Goal: Task Accomplishment & Management: Complete application form

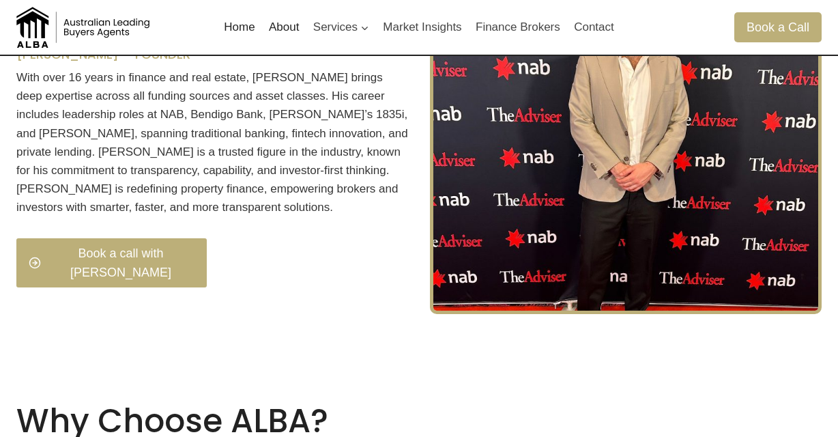
scroll to position [526, 0]
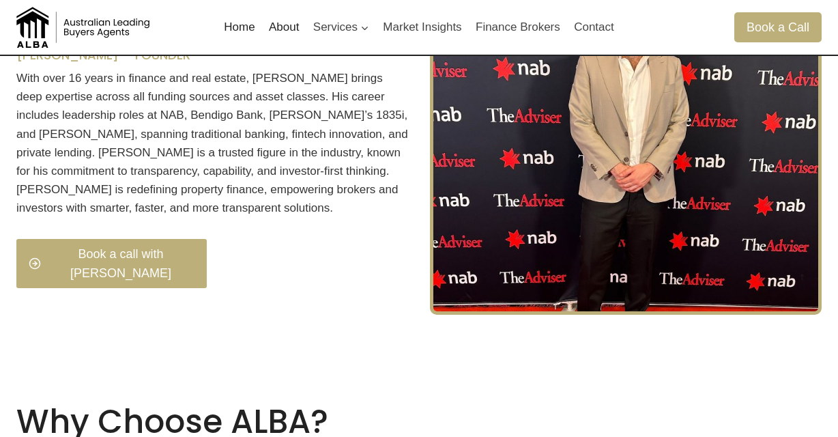
click at [351, 287] on div "Book a call with Thomas" at bounding box center [212, 271] width 392 height 65
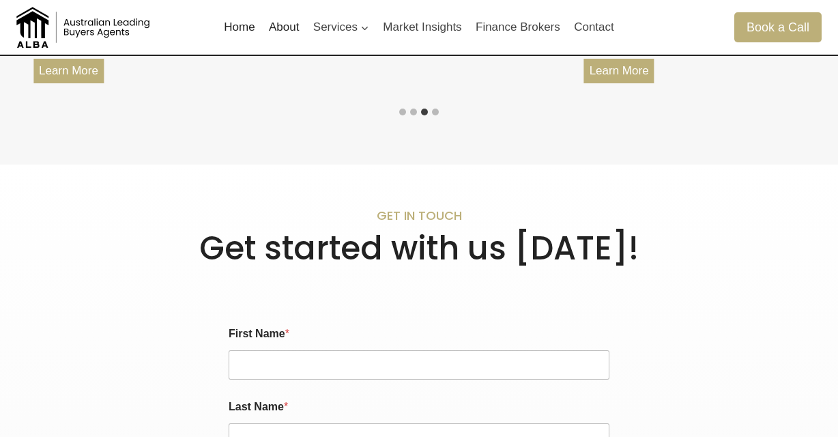
scroll to position [1953, 0]
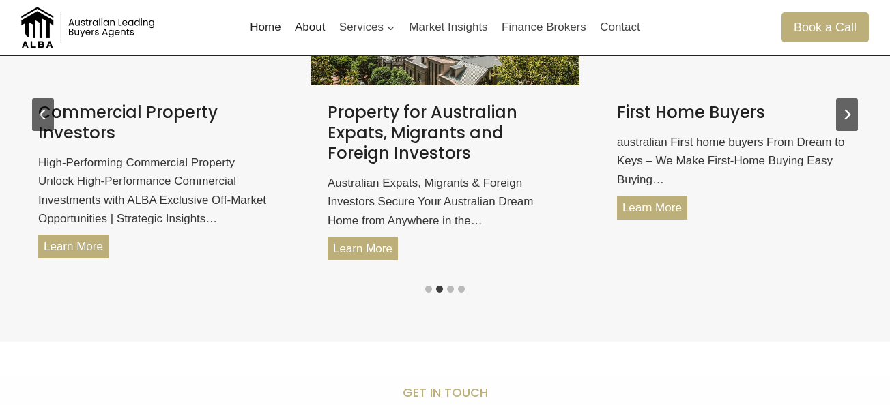
scroll to position [1876, 0]
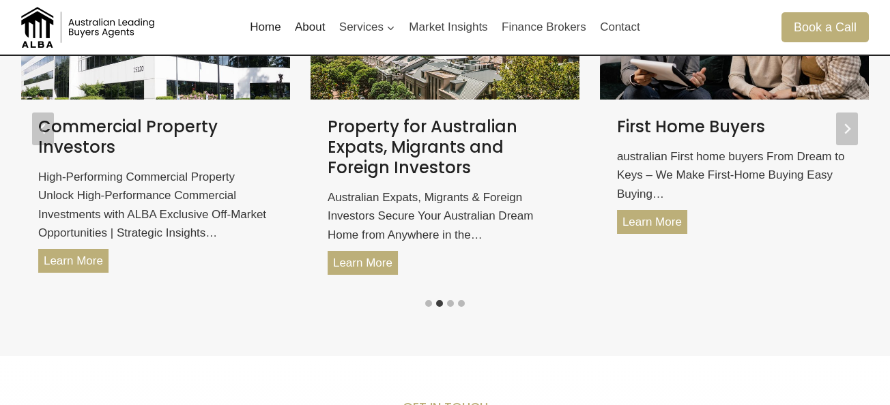
click at [315, 33] on link "About" at bounding box center [310, 27] width 44 height 33
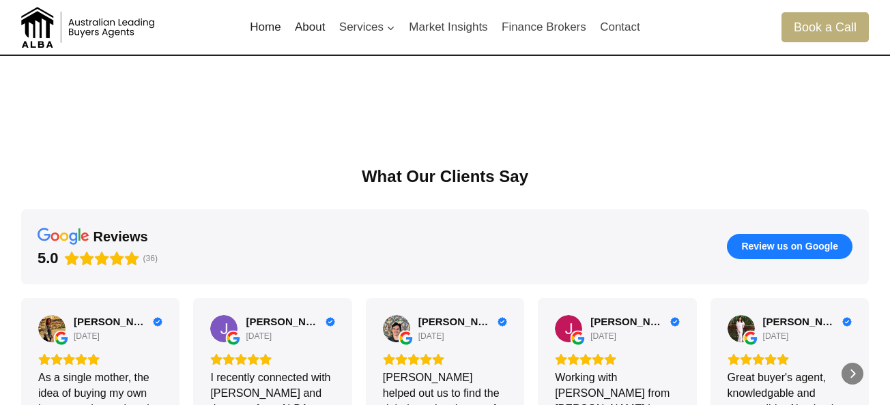
scroll to position [1136, 0]
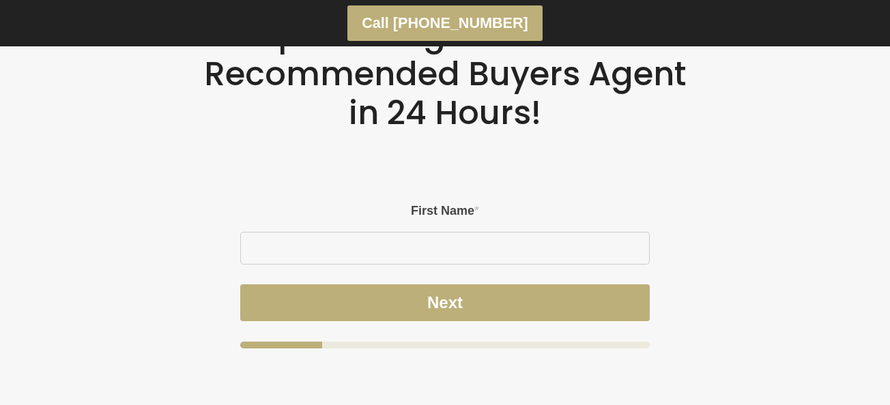
scroll to position [2430, 0]
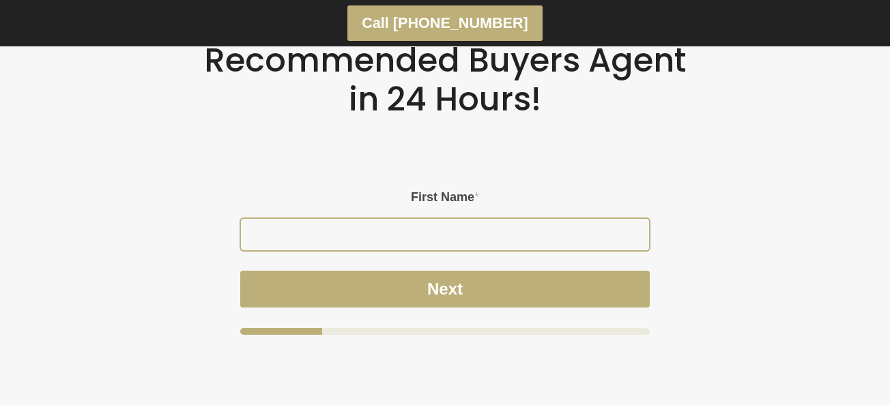
click at [380, 230] on input "First Name *" at bounding box center [445, 234] width 408 height 31
type input "[PERSON_NAME]"
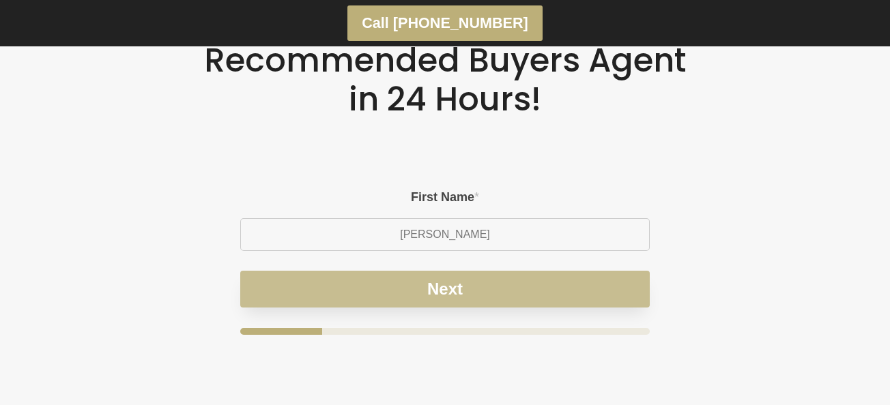
click at [429, 289] on button "Next" at bounding box center [444, 289] width 409 height 37
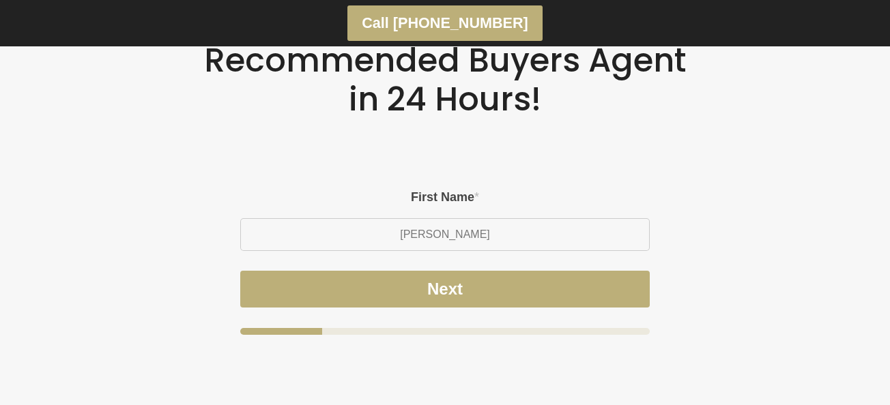
scroll to position [2417, 0]
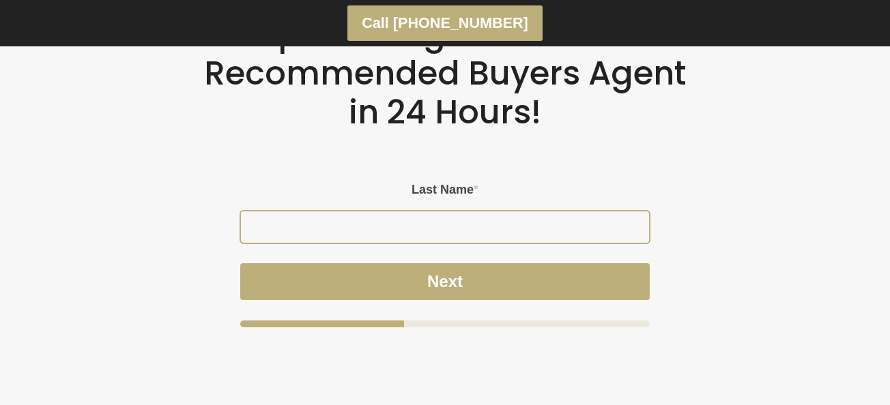
click at [485, 234] on input "Last Name *" at bounding box center [445, 227] width 408 height 31
type input "[PERSON_NAME]"
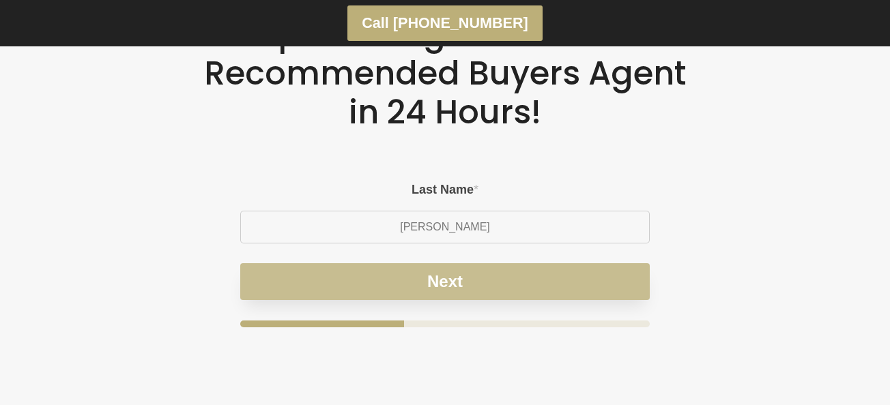
click at [447, 283] on button "Next" at bounding box center [444, 281] width 409 height 37
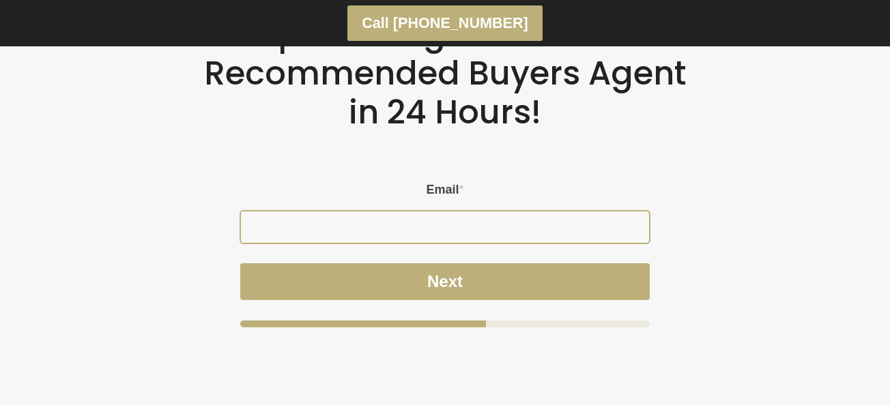
click at [540, 213] on input "Email *" at bounding box center [445, 227] width 408 height 31
type input "[PERSON_NAME][EMAIL_ADDRESS][DOMAIN_NAME]"
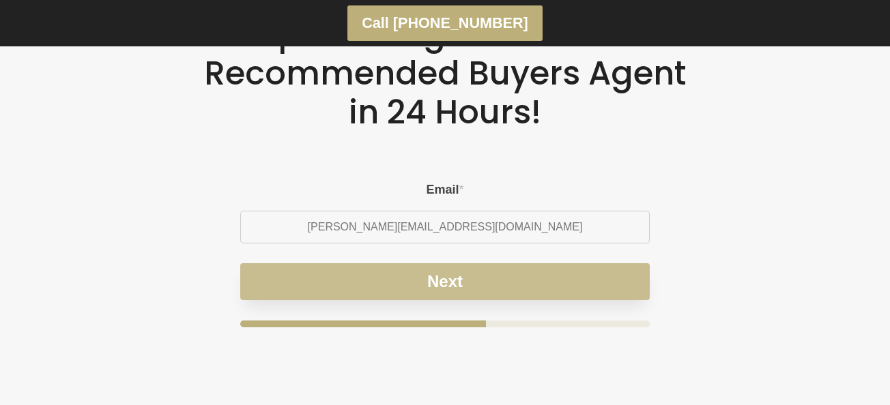
click at [455, 274] on button "Next" at bounding box center [444, 281] width 409 height 37
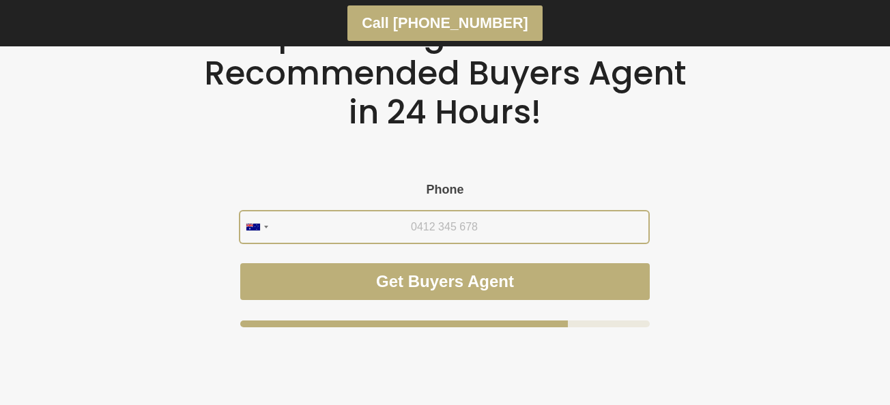
click at [490, 226] on input "Phone" at bounding box center [444, 227] width 408 height 31
type input "0477 719 724"
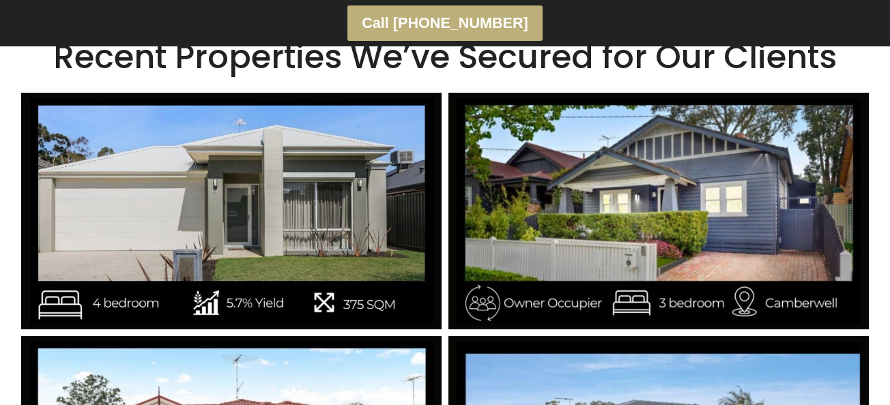
scroll to position [969, 0]
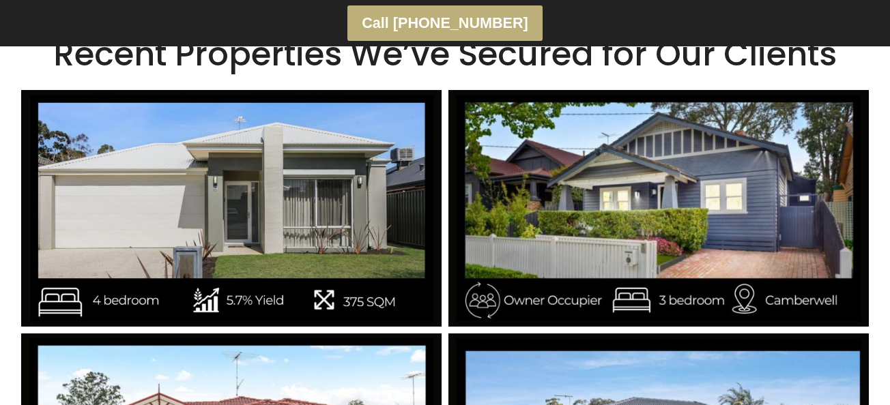
click at [331, 315] on img at bounding box center [231, 208] width 420 height 237
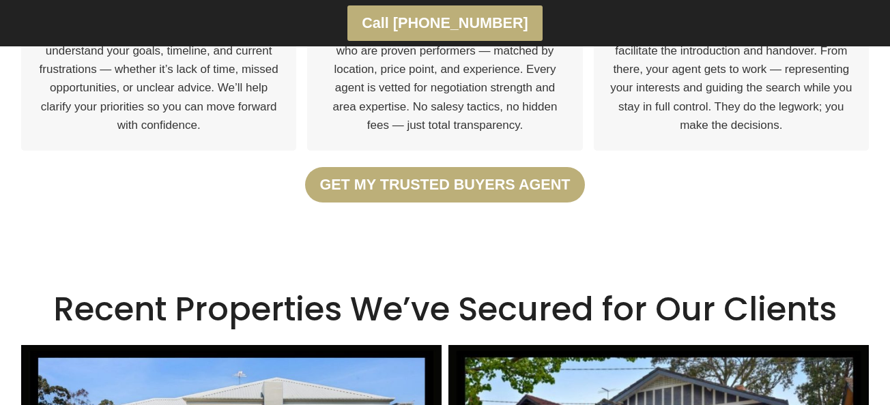
scroll to position [716, 0]
